Goal: Entertainment & Leisure: Consume media (video, audio)

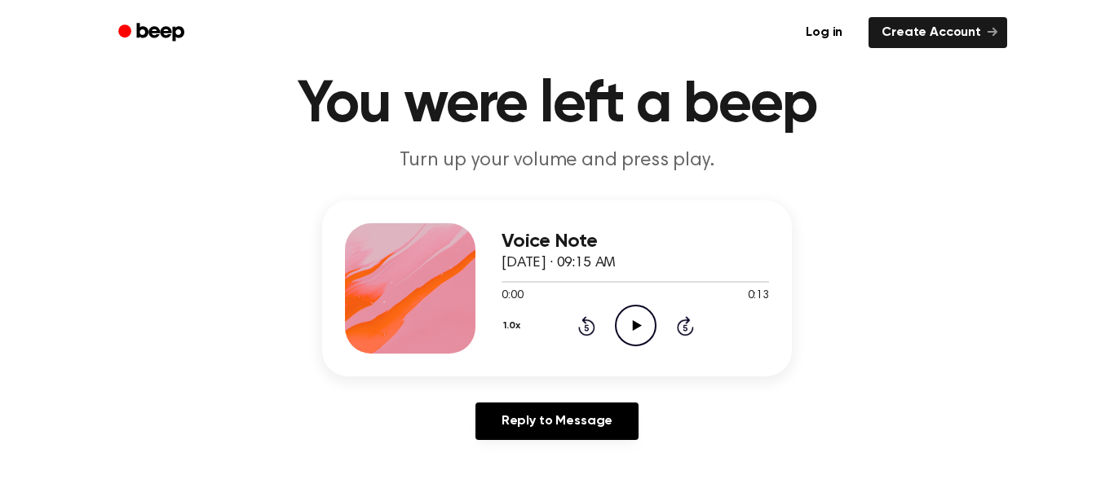
scroll to position [91, 0]
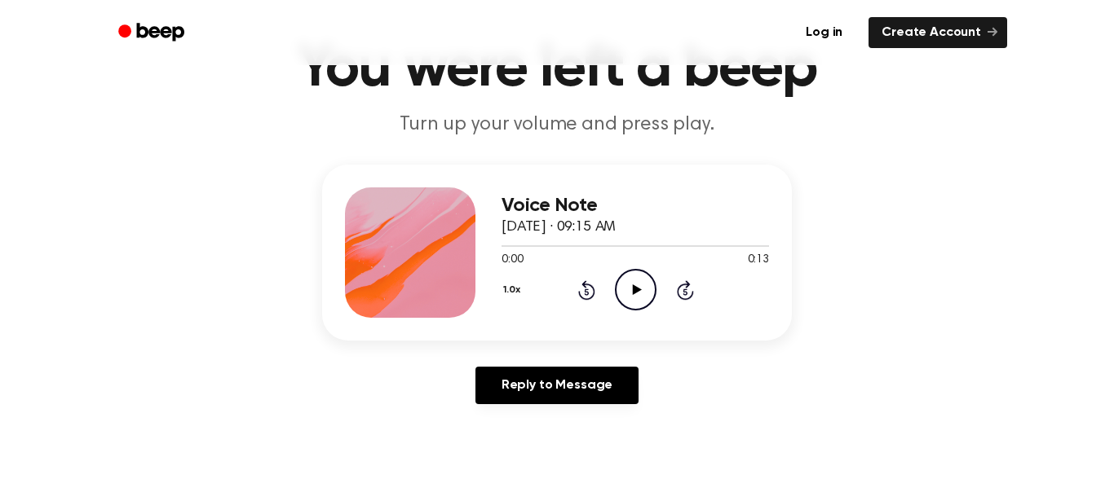
click at [630, 286] on icon "Play Audio" at bounding box center [636, 290] width 42 height 42
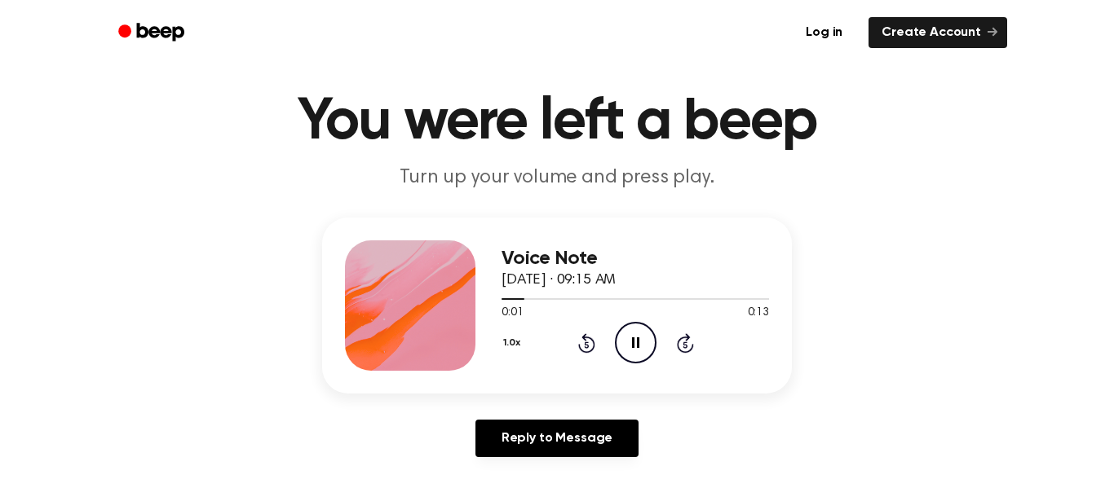
scroll to position [33, 0]
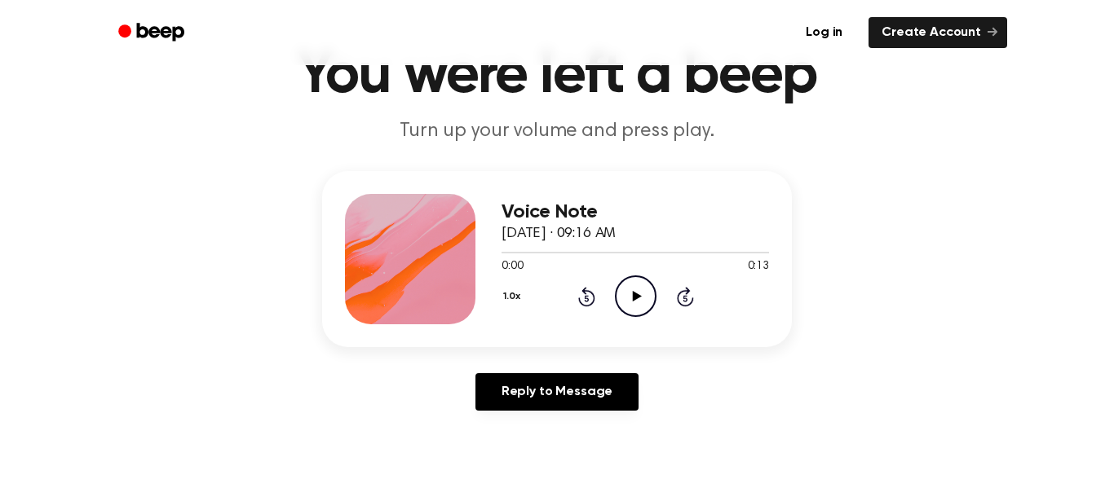
scroll to position [81, 0]
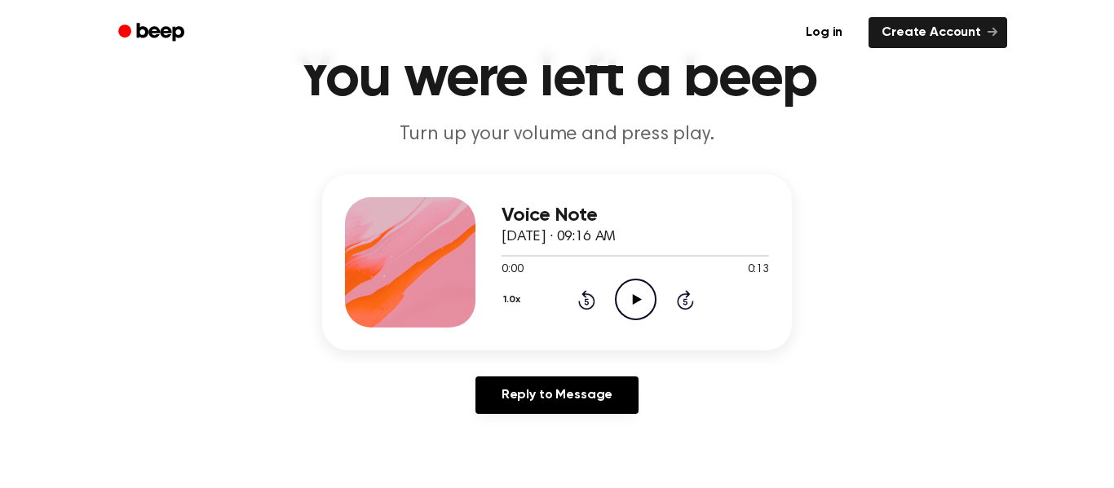
click at [638, 306] on icon "Play Audio" at bounding box center [636, 300] width 42 height 42
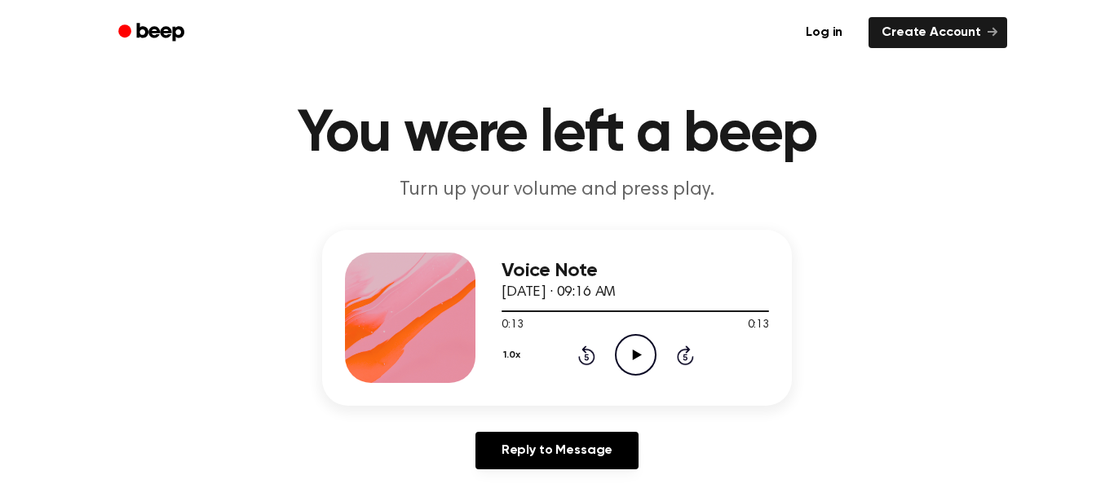
scroll to position [24, 0]
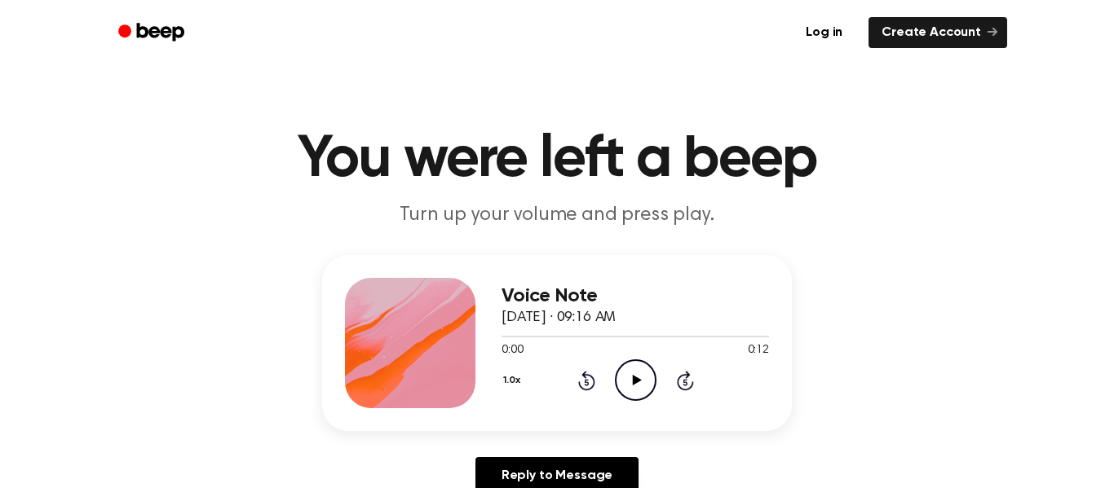
click at [630, 386] on icon "Play Audio" at bounding box center [636, 381] width 42 height 42
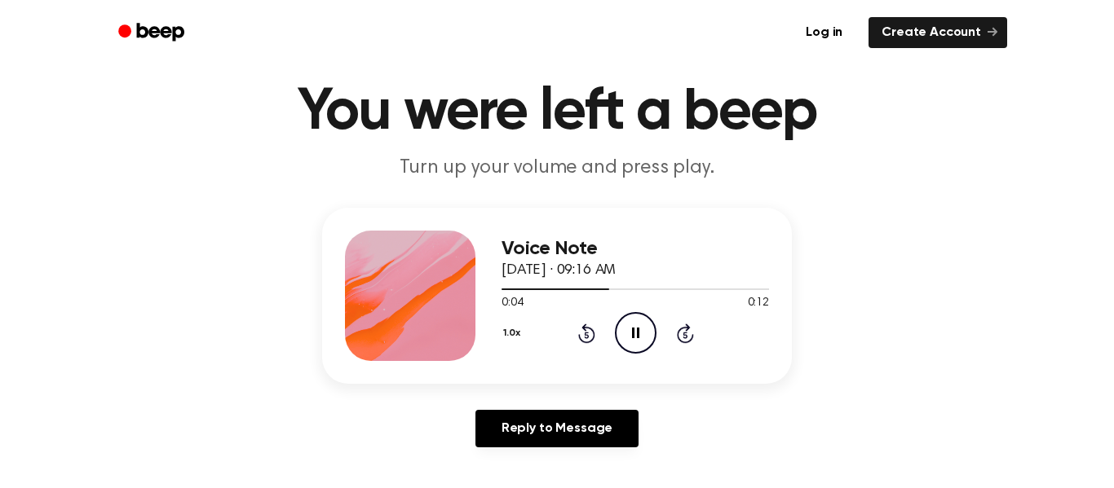
scroll to position [51, 0]
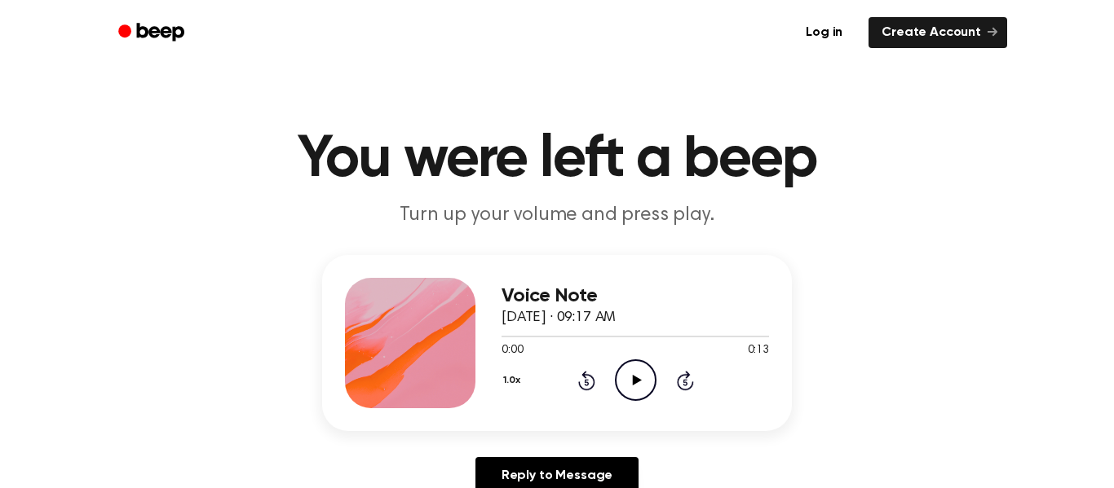
scroll to position [58, 0]
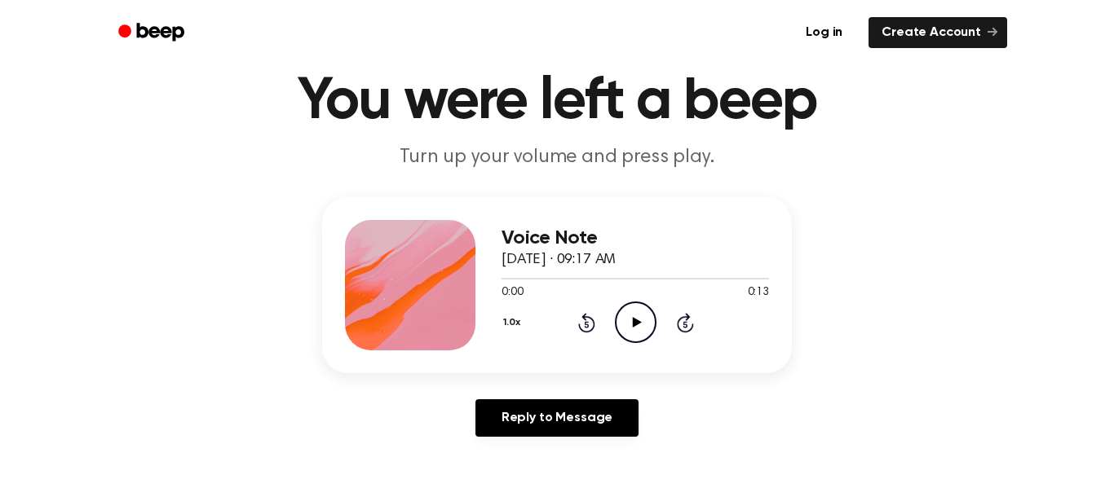
click at [627, 317] on icon "Play Audio" at bounding box center [636, 323] width 42 height 42
click at [651, 329] on icon "Play Audio" at bounding box center [636, 323] width 42 height 42
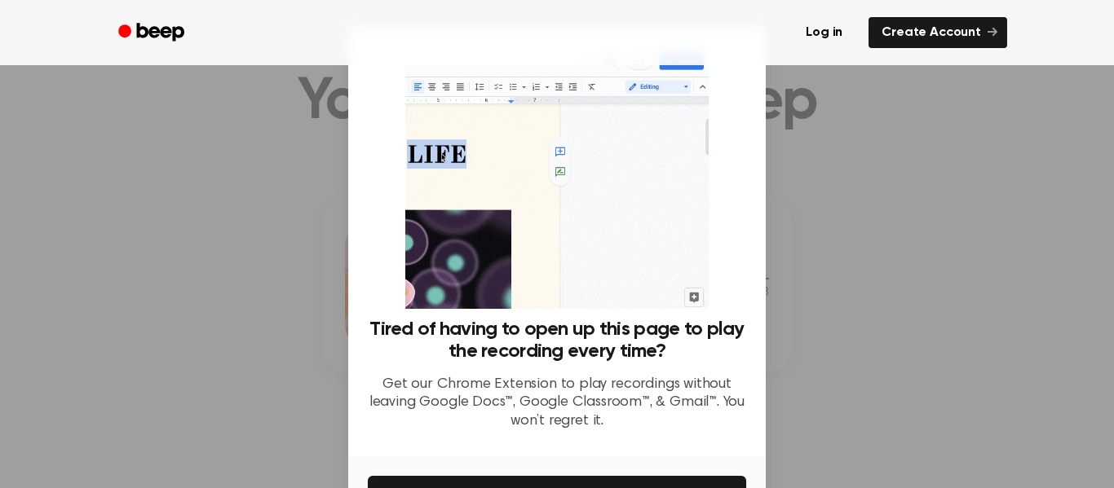
click at [823, 279] on div at bounding box center [557, 244] width 1114 height 488
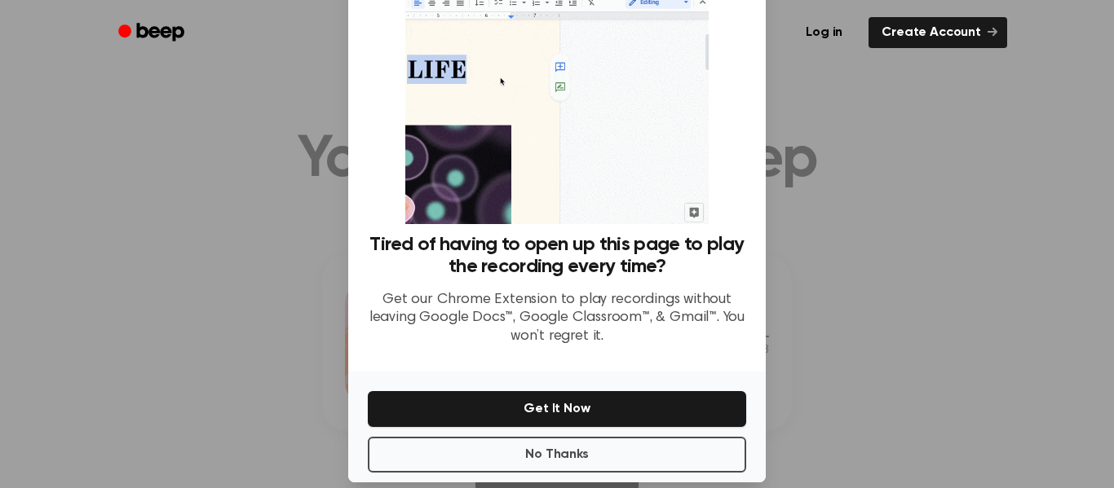
scroll to position [86, 0]
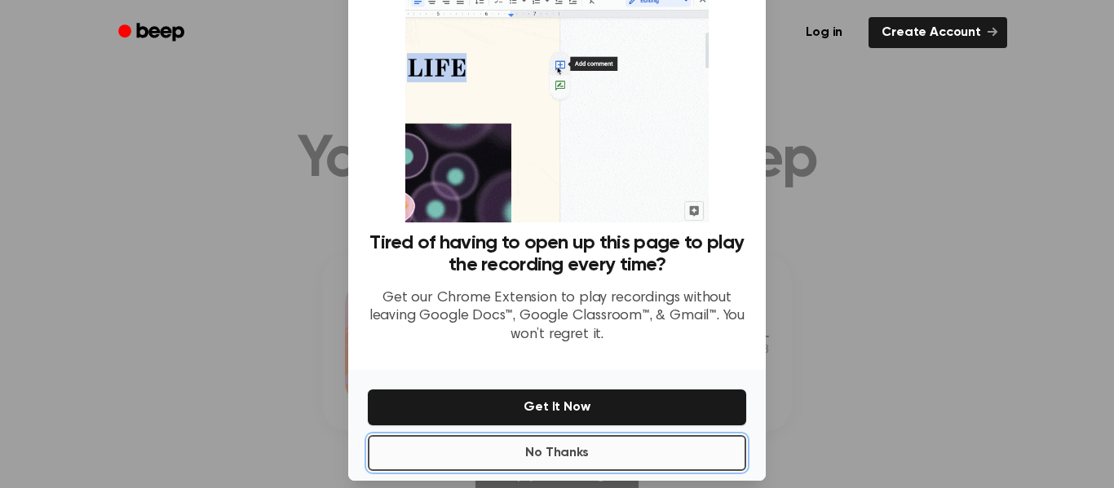
click at [596, 463] on button "No Thanks" at bounding box center [557, 453] width 378 height 36
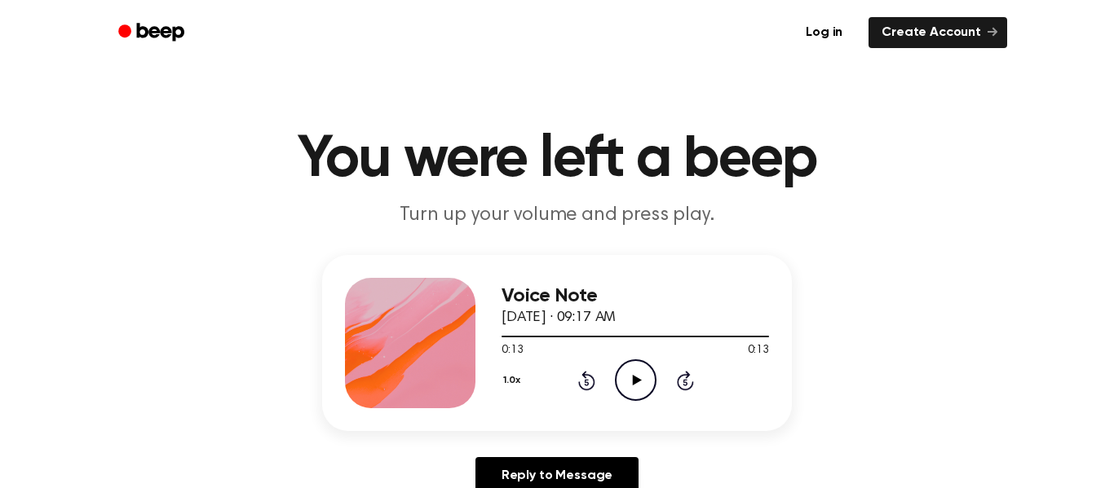
click at [638, 390] on icon "Play Audio" at bounding box center [636, 381] width 42 height 42
click at [624, 391] on icon "Play Audio" at bounding box center [636, 381] width 42 height 42
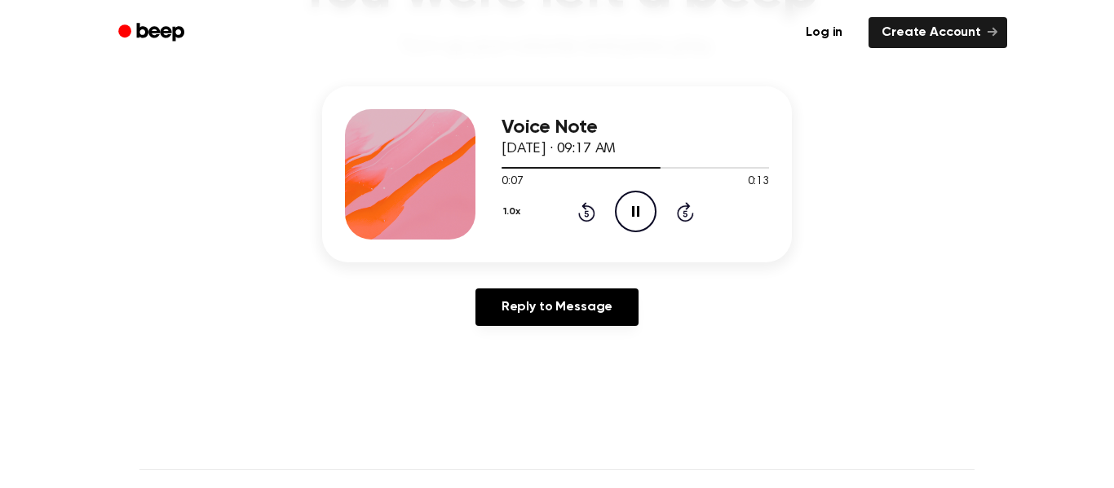
scroll to position [0, 0]
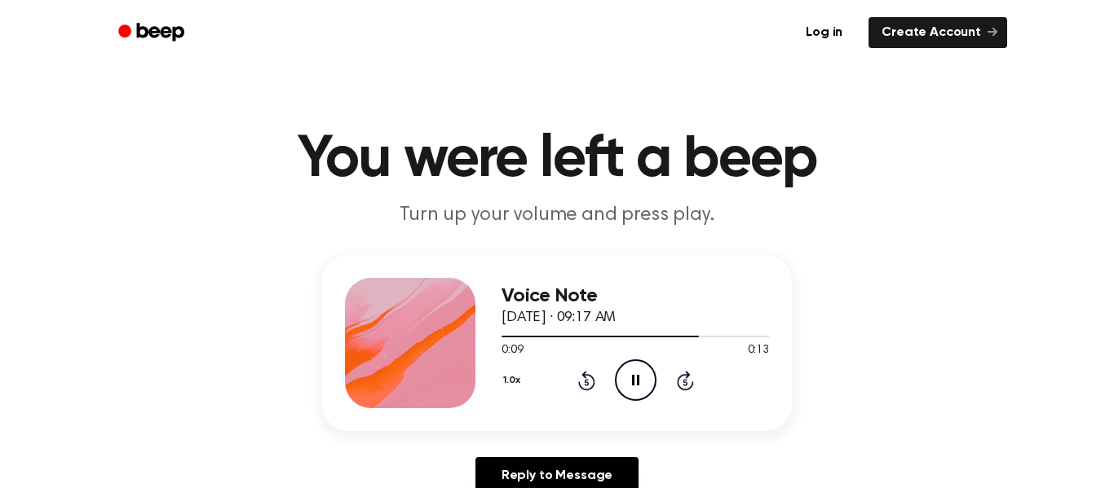
click at [686, 378] on icon at bounding box center [685, 381] width 17 height 20
click at [589, 376] on icon at bounding box center [586, 381] width 17 height 20
click at [630, 379] on icon "Play Audio" at bounding box center [636, 381] width 42 height 42
click at [577, 378] on icon "Rewind 5 seconds" at bounding box center [586, 380] width 18 height 21
click at [582, 376] on icon at bounding box center [586, 381] width 17 height 20
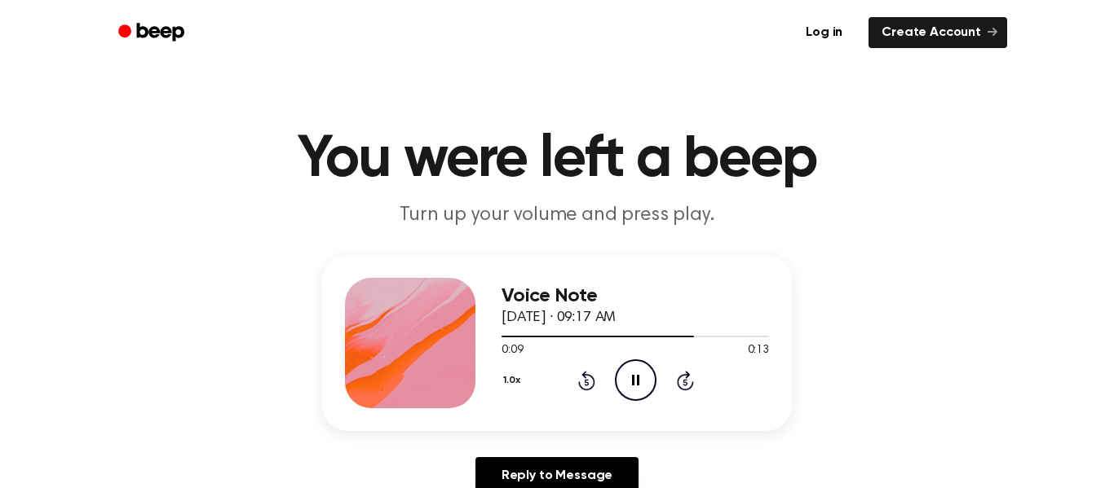
click at [582, 375] on icon at bounding box center [586, 381] width 17 height 20
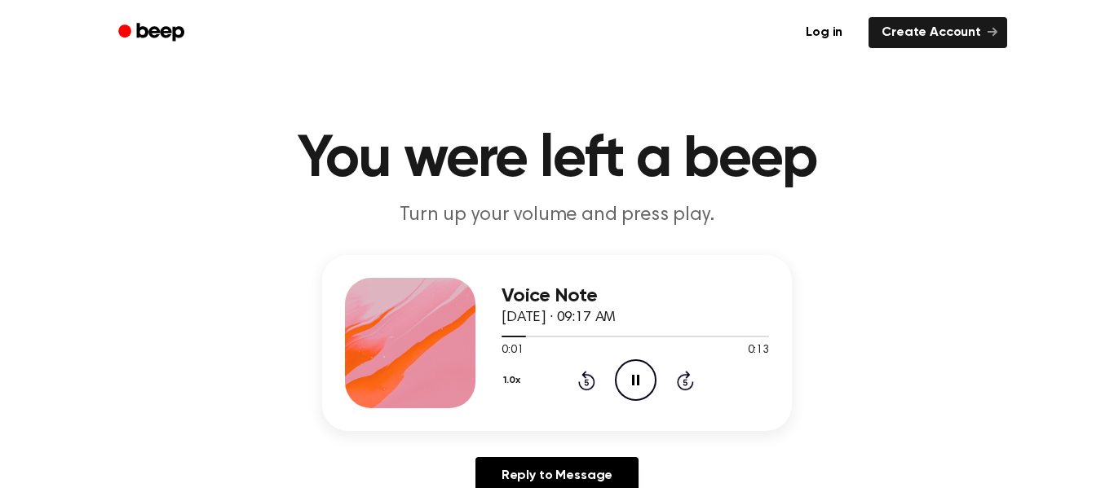
click at [582, 375] on icon at bounding box center [586, 381] width 17 height 20
click at [506, 384] on button "1.0x" at bounding box center [514, 381] width 24 height 28
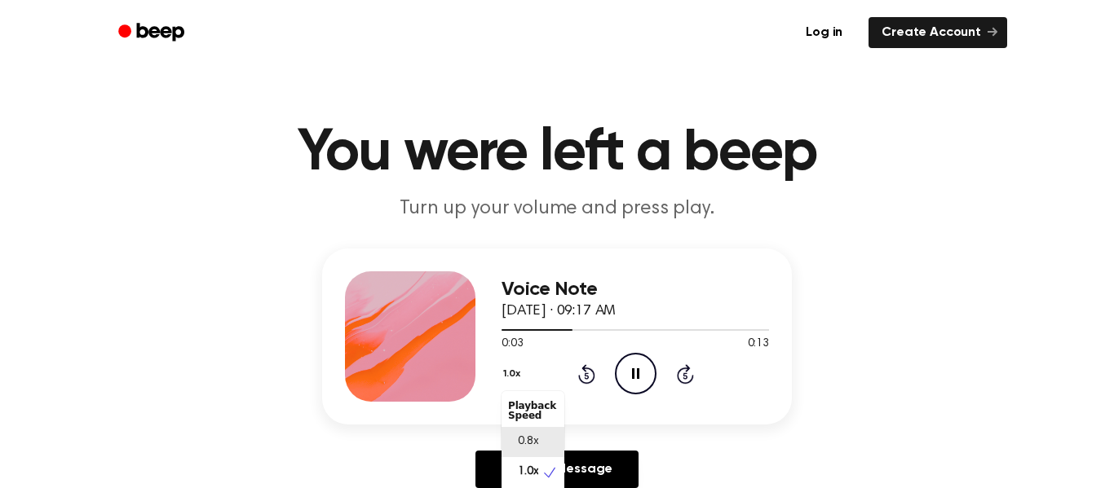
click at [544, 444] on div "0.8x" at bounding box center [533, 442] width 63 height 30
click at [555, 421] on div "Voice Note September 23, 2025 · 09:17 AM 0:05 0:13 Your browser does not suppor…" at bounding box center [557, 337] width 470 height 176
click at [555, 413] on div "Voice Note September 23, 2025 · 09:17 AM 0:05 0:13 Your browser does not suppor…" at bounding box center [557, 337] width 470 height 176
click at [510, 376] on button "0.8x" at bounding box center [516, 374] width 28 height 28
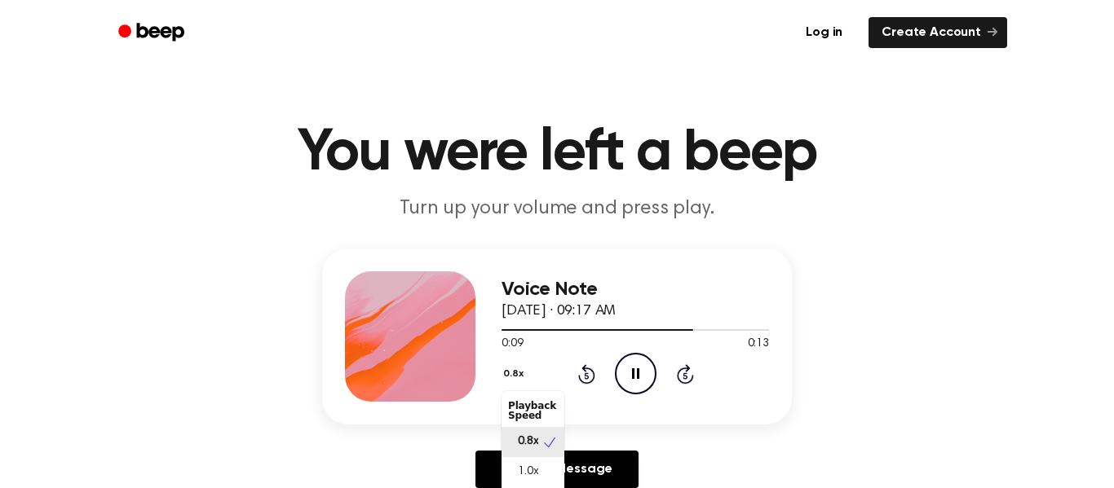
scroll to position [7, 0]
click at [722, 442] on div "Voice Note September 23, 2025 · 09:17 AM 0:12 0:13 Your browser does not suppor…" at bounding box center [557, 375] width 1075 height 253
click at [684, 376] on icon at bounding box center [685, 376] width 4 height 7
click at [683, 378] on icon at bounding box center [685, 376] width 4 height 7
click at [644, 376] on icon "Play Audio" at bounding box center [636, 374] width 42 height 42
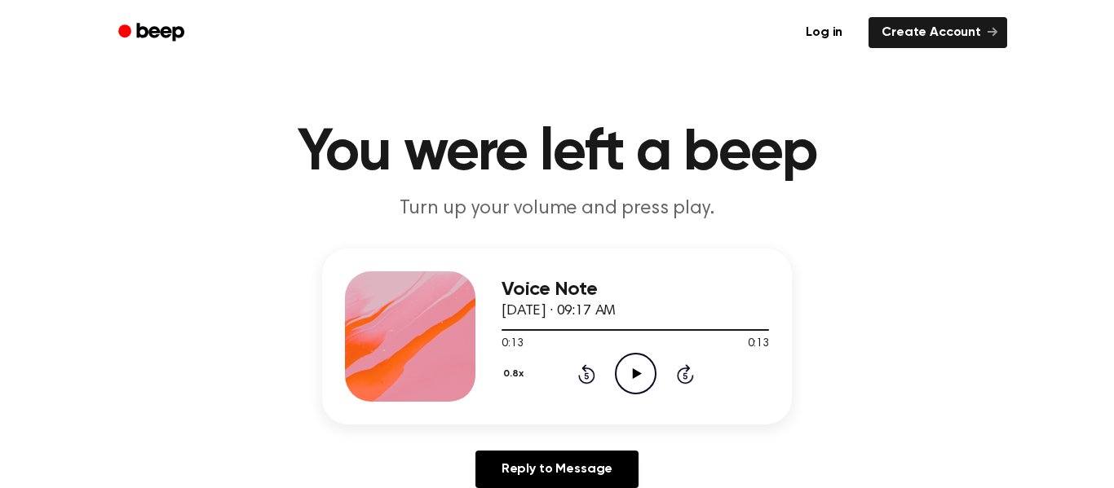
click at [650, 377] on icon "Play Audio" at bounding box center [636, 374] width 42 height 42
click at [506, 372] on button "0.8x" at bounding box center [516, 374] width 28 height 28
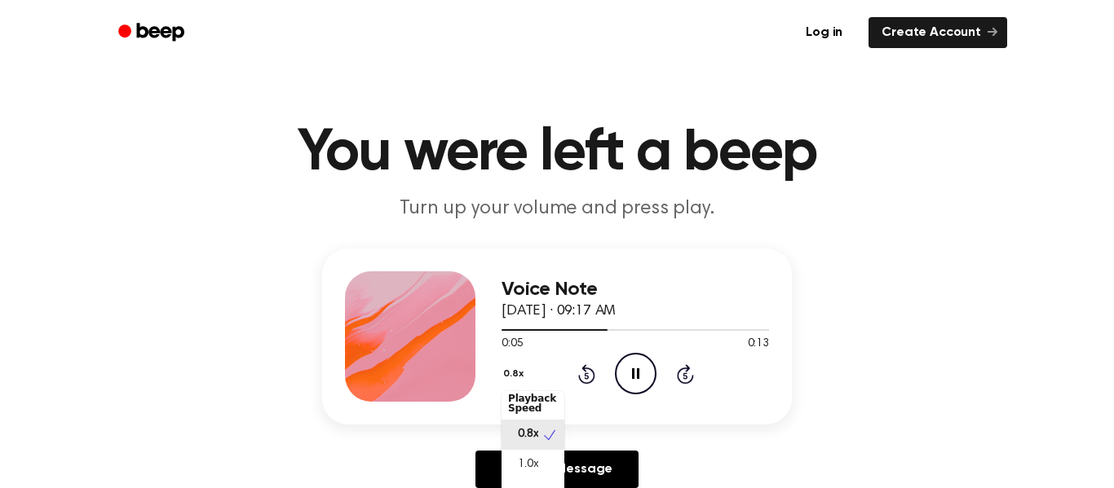
click at [514, 375] on button "0.8x" at bounding box center [516, 374] width 28 height 28
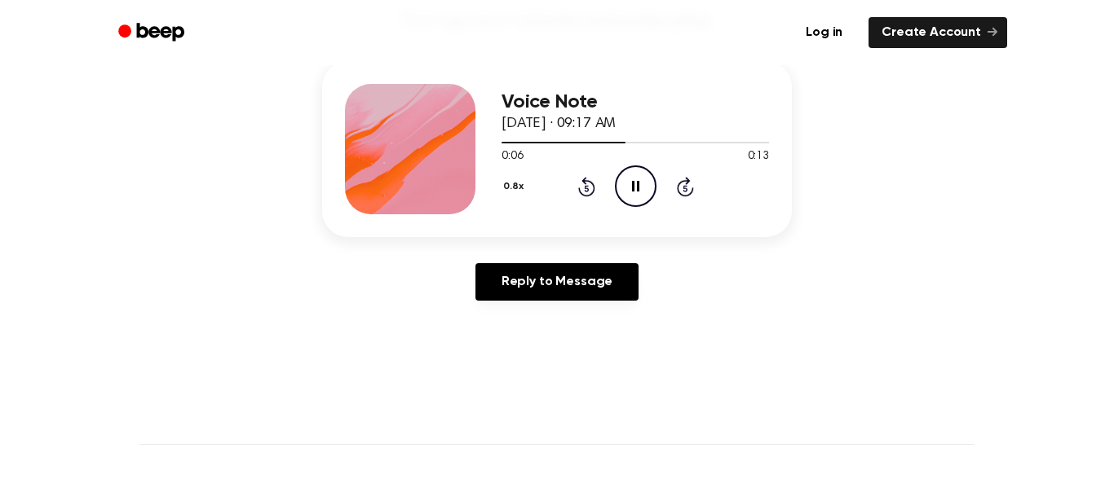
scroll to position [191, 0]
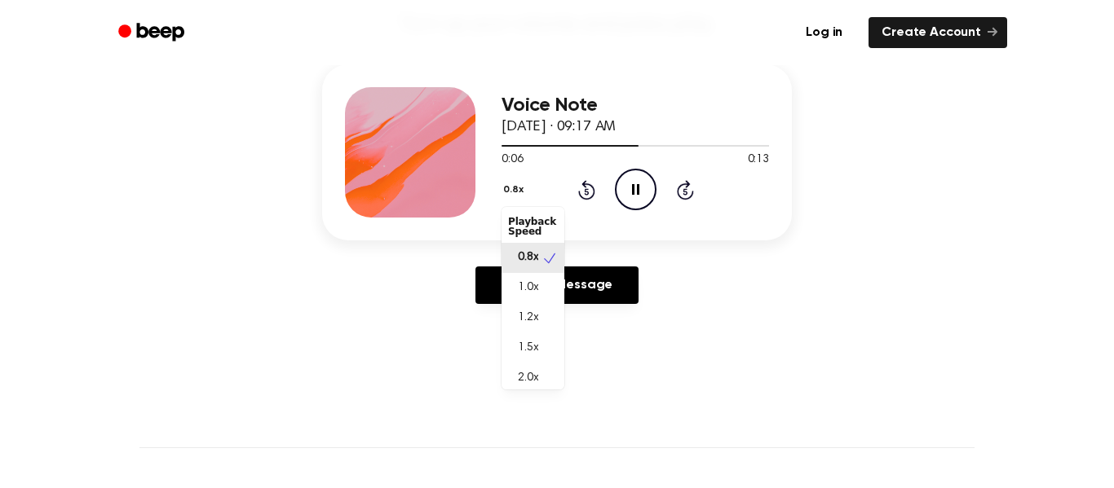
click at [506, 192] on button "0.8x" at bounding box center [516, 190] width 28 height 28
click at [537, 369] on span "2.0x" at bounding box center [528, 371] width 20 height 17
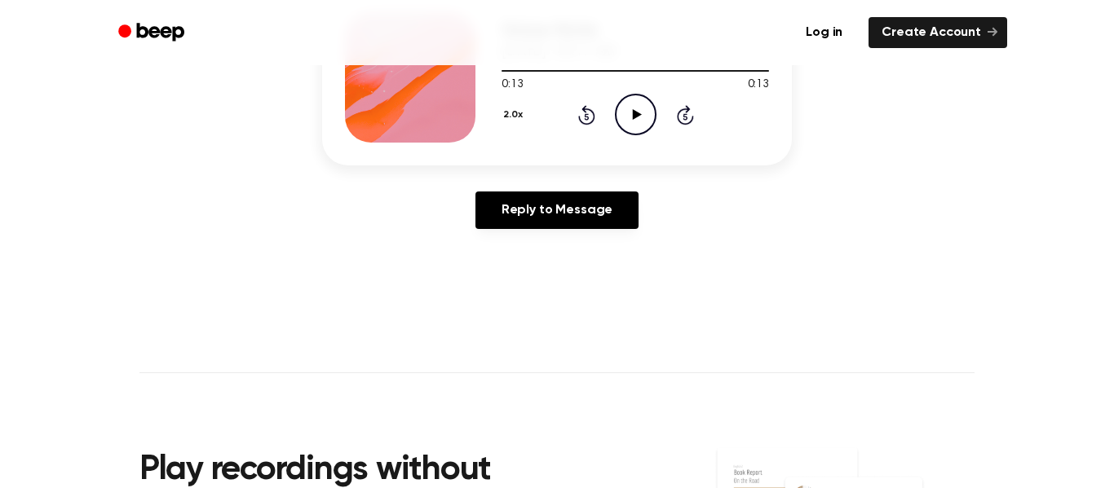
scroll to position [275, 0]
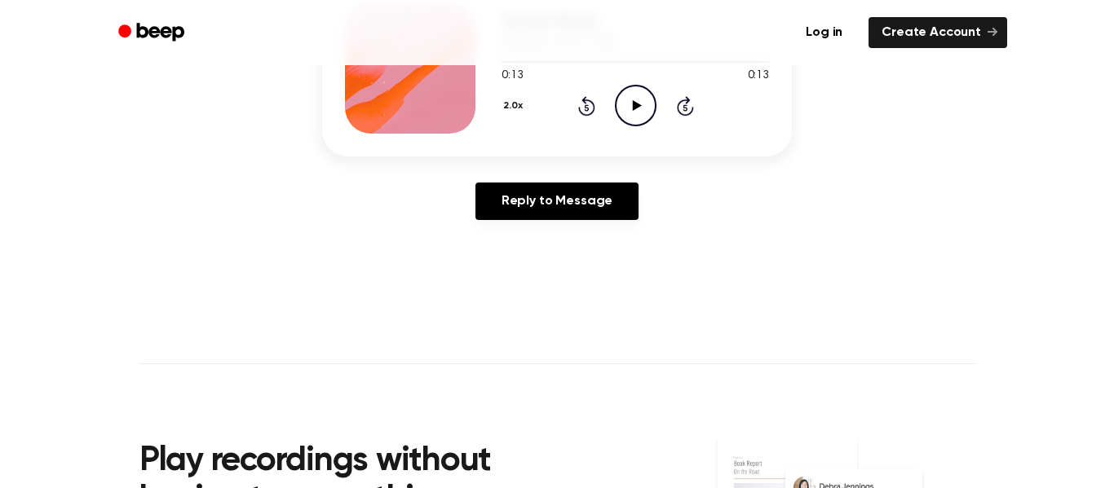
click at [510, 108] on button "2.0x" at bounding box center [515, 106] width 27 height 28
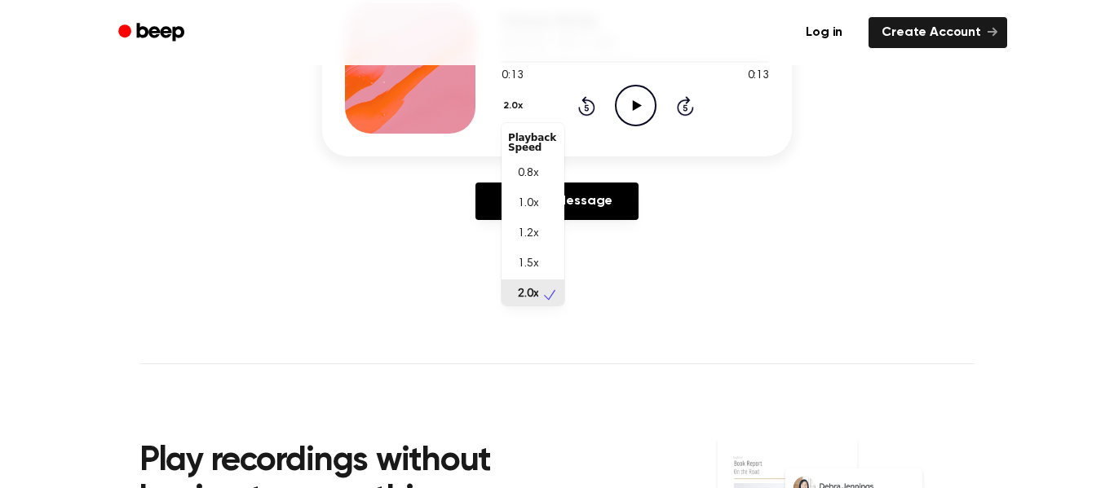
scroll to position [4, 0]
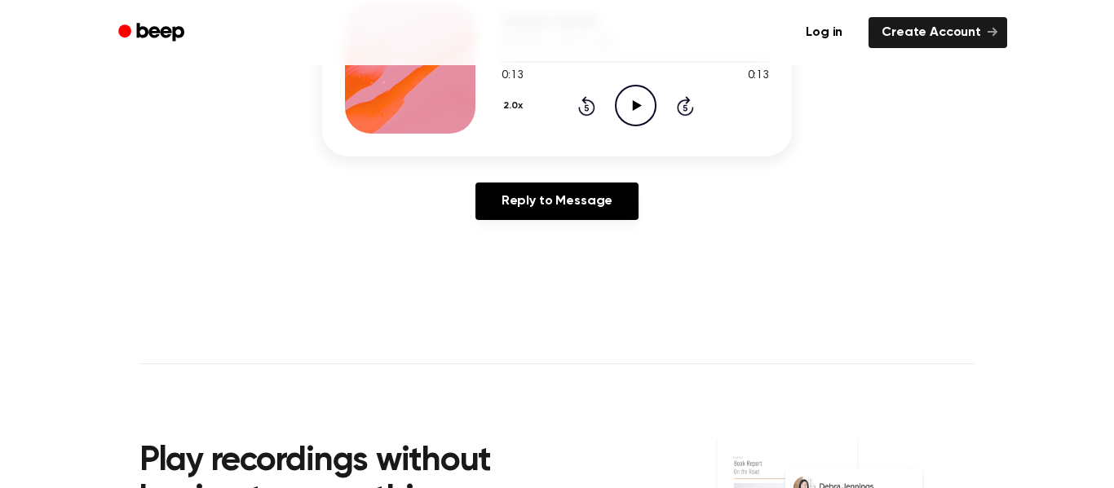
click at [508, 104] on button "2.0x" at bounding box center [515, 106] width 27 height 28
click at [652, 104] on icon "Play Audio" at bounding box center [636, 106] width 42 height 42
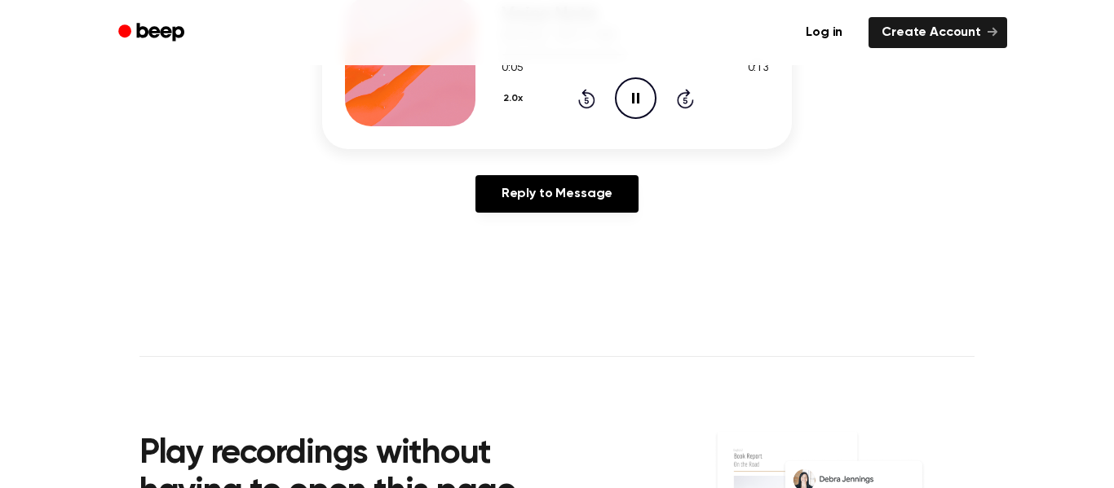
scroll to position [281, 0]
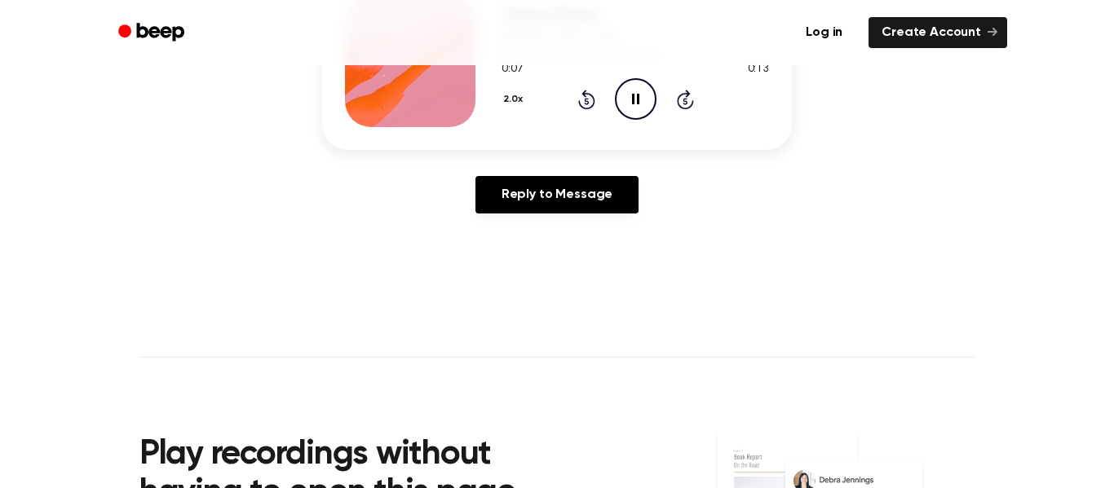
click at [510, 104] on button "2.0x" at bounding box center [515, 100] width 27 height 28
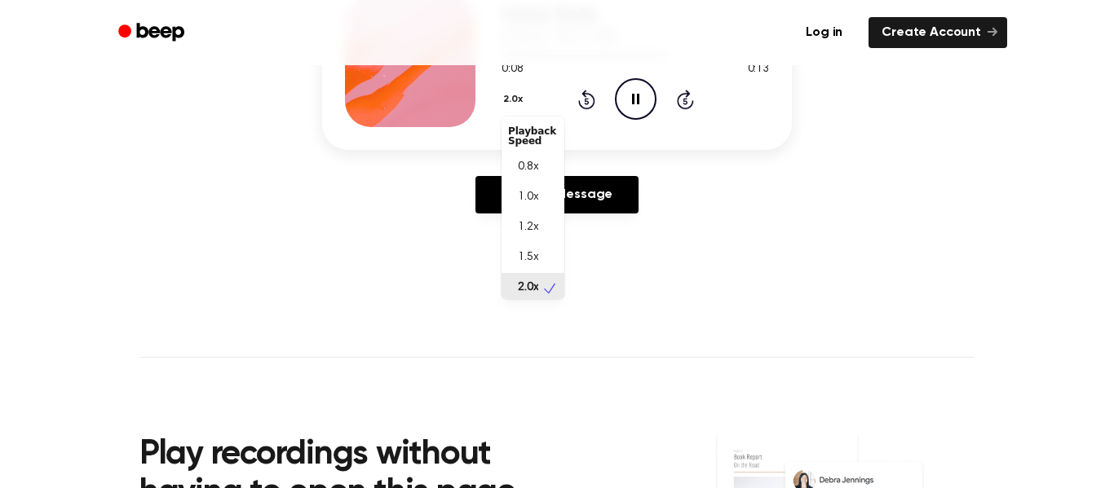
scroll to position [4, 0]
click at [521, 197] on span "1.0x" at bounding box center [528, 193] width 20 height 17
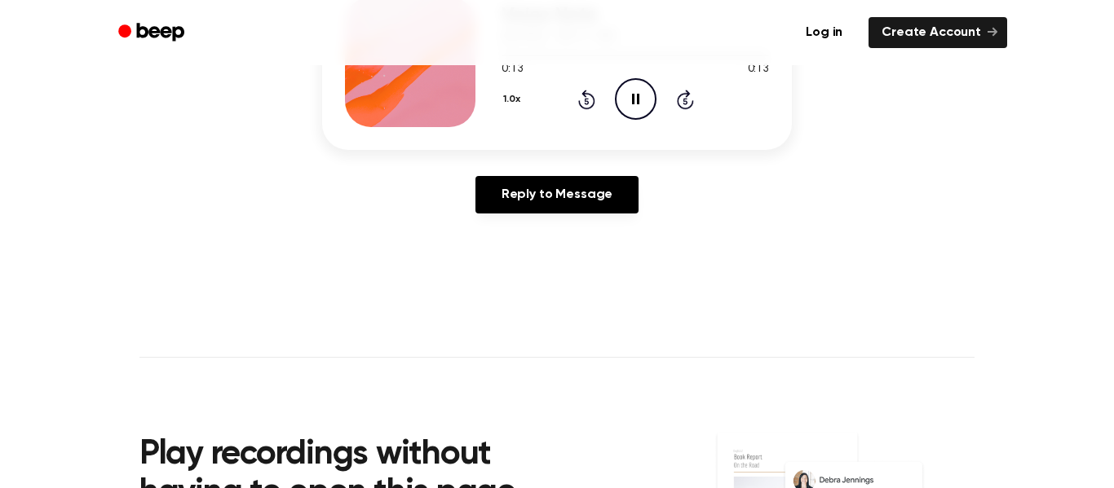
click at [498, 98] on div "Voice Note September 23, 2025 · 09:17 AM 0:13 0:13 Your browser does not suppor…" at bounding box center [557, 62] width 470 height 176
click at [506, 97] on button "1.0x" at bounding box center [514, 100] width 24 height 28
click at [542, 222] on div "1.2x" at bounding box center [533, 228] width 63 height 30
click at [632, 102] on icon at bounding box center [636, 99] width 9 height 11
click at [784, 218] on div "Reply to Message" at bounding box center [557, 201] width 470 height 51
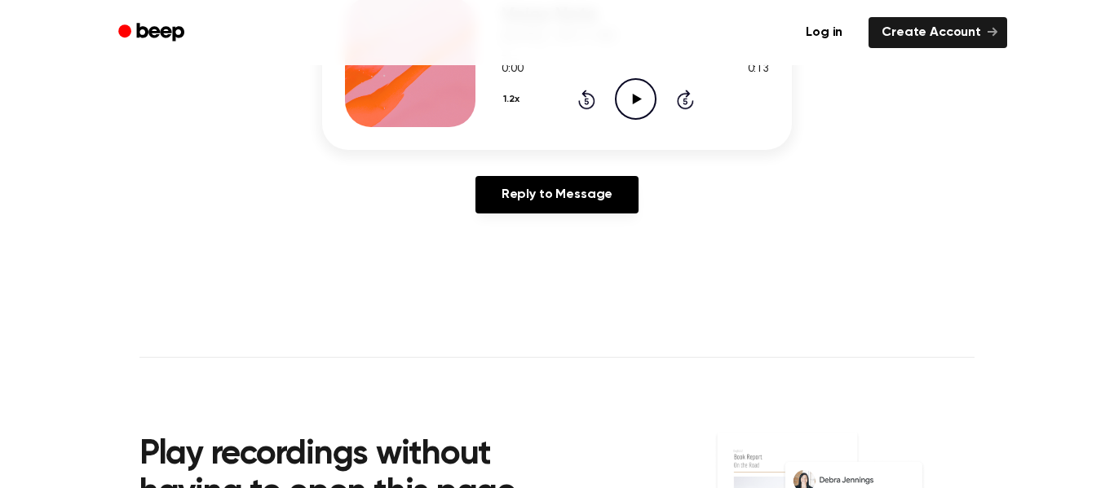
click at [647, 113] on icon "Play Audio" at bounding box center [636, 99] width 42 height 42
click at [649, 116] on icon "Pause Audio" at bounding box center [636, 99] width 42 height 42
click at [514, 109] on button "1.2x" at bounding box center [514, 100] width 24 height 28
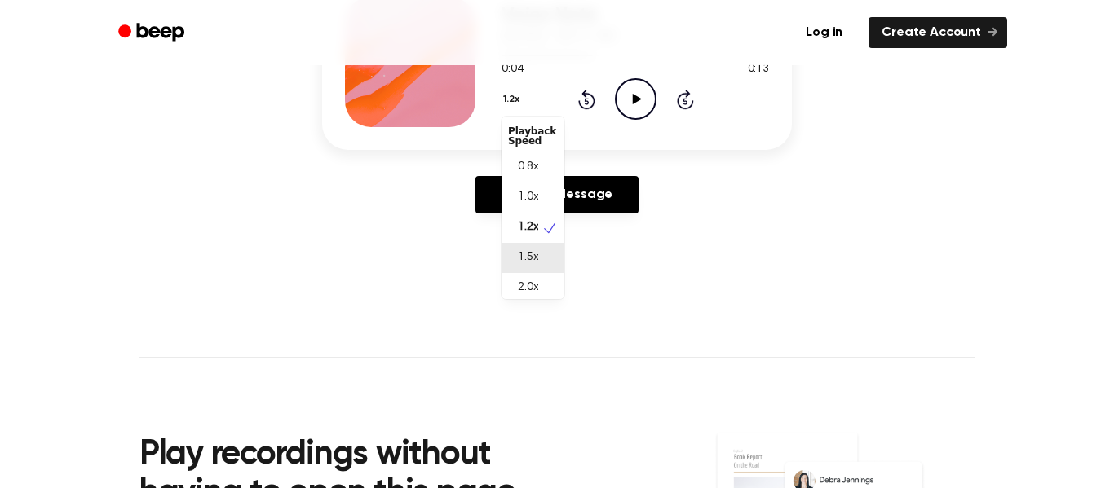
click at [529, 261] on span "1.5x" at bounding box center [528, 258] width 20 height 17
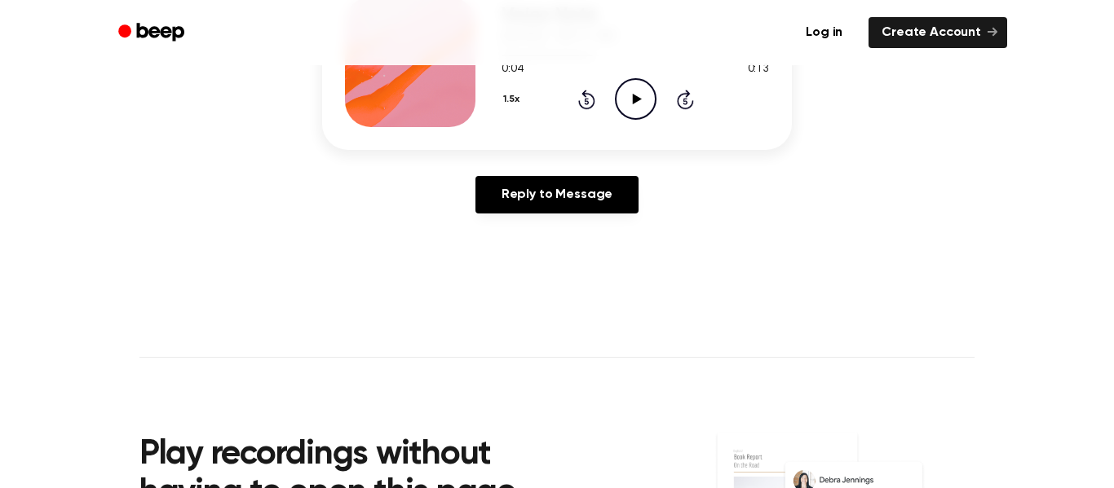
click at [617, 86] on icon "Play Audio" at bounding box center [636, 99] width 42 height 42
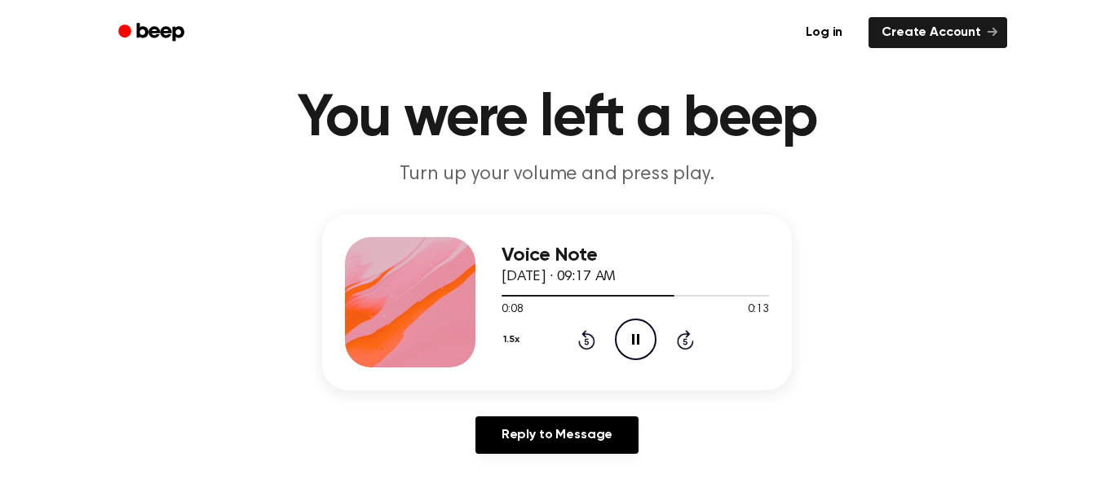
scroll to position [0, 0]
